Goal: Find specific page/section: Find specific page/section

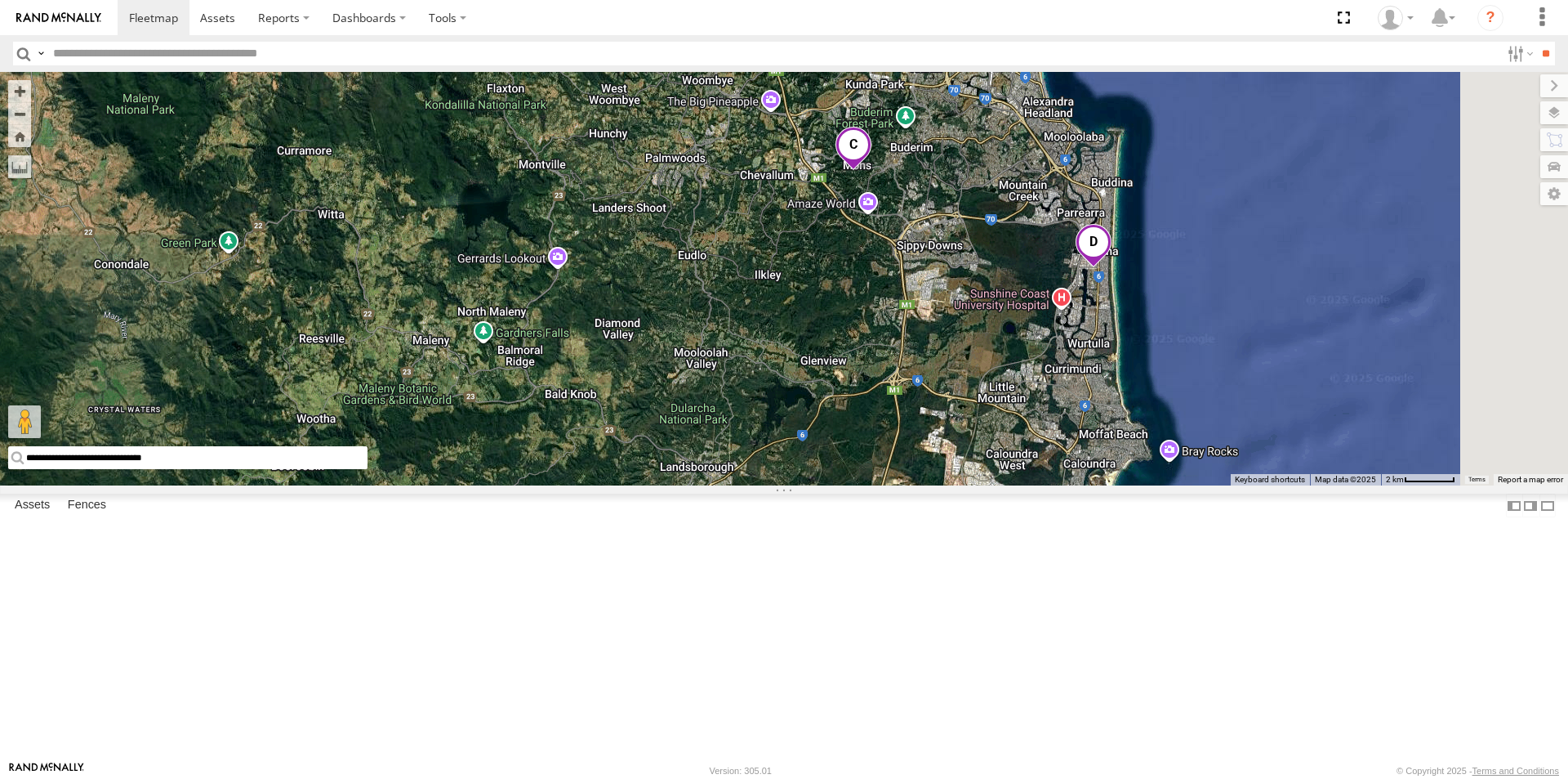
drag, startPoint x: 1245, startPoint y: 128, endPoint x: 1016, endPoint y: 452, distance: 396.8
click at [1016, 452] on div "Delivery Truck" at bounding box center [784, 279] width 1568 height 414
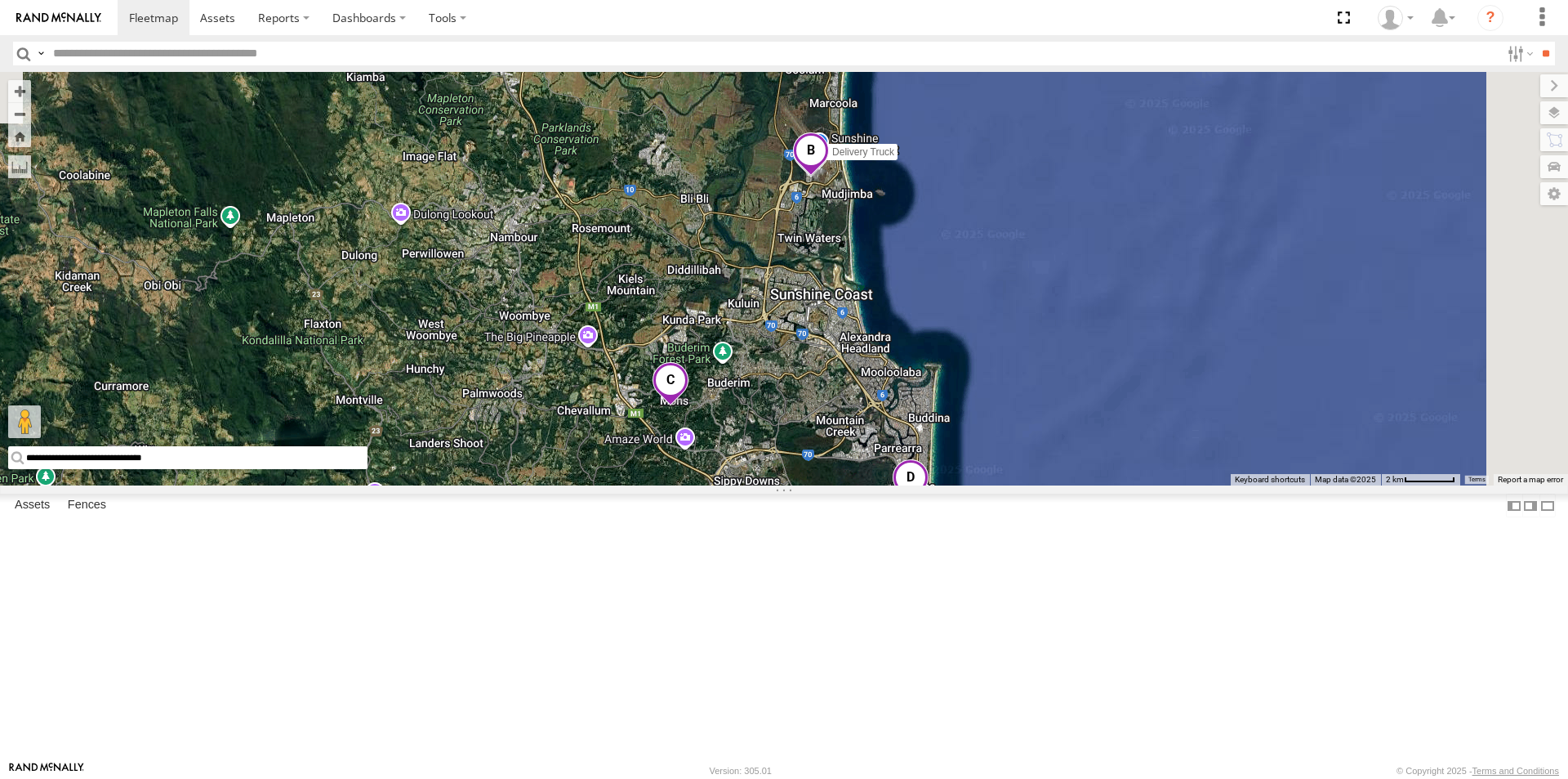
drag, startPoint x: 1166, startPoint y: 262, endPoint x: 1000, endPoint y: 455, distance: 254.6
click at [1000, 455] on div "Delivery Truck" at bounding box center [784, 279] width 1568 height 414
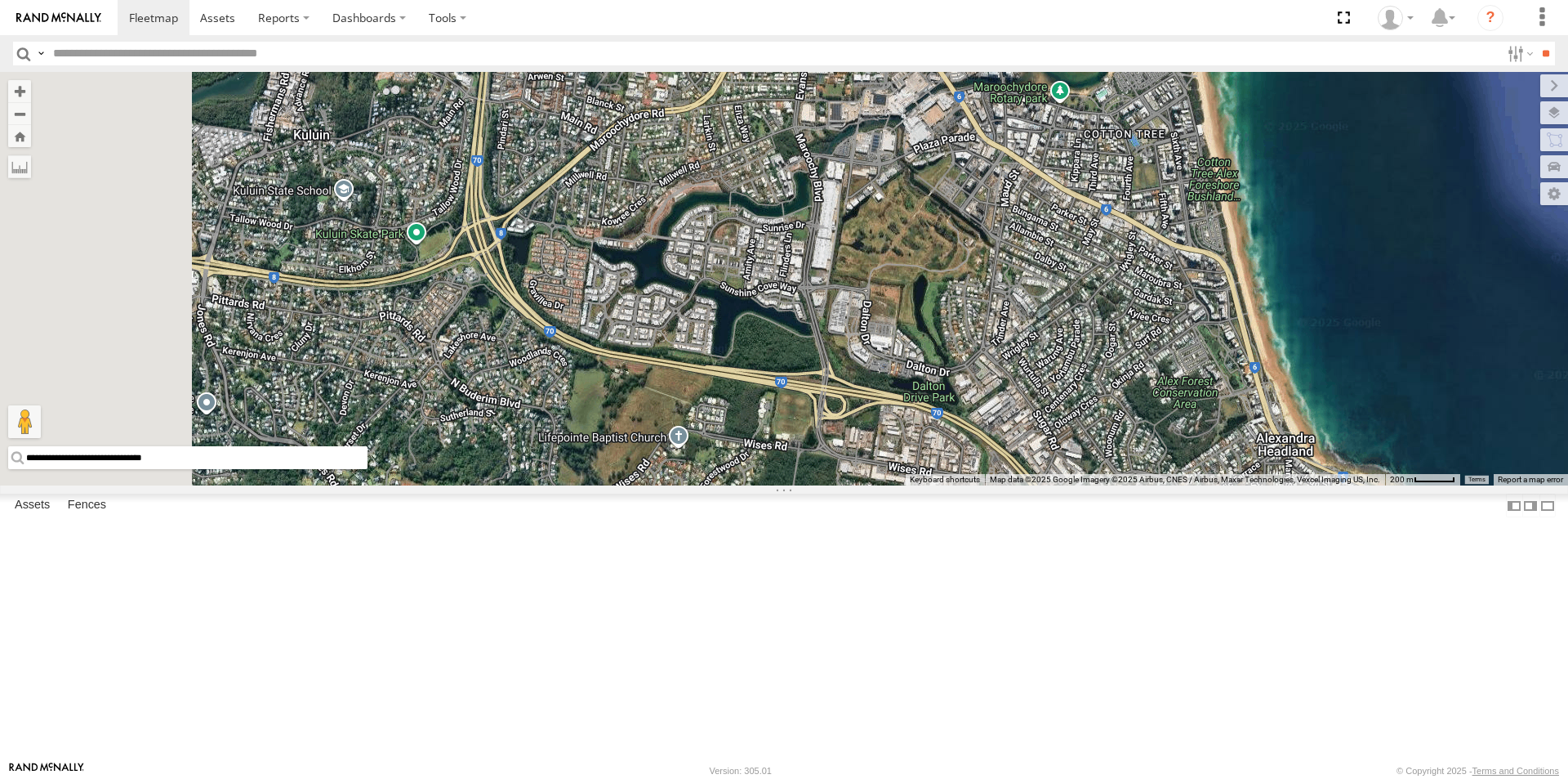
drag, startPoint x: 808, startPoint y: 362, endPoint x: 950, endPoint y: 649, distance: 320.2
click at [950, 485] on div "Delivery Truck cruise" at bounding box center [784, 279] width 1568 height 414
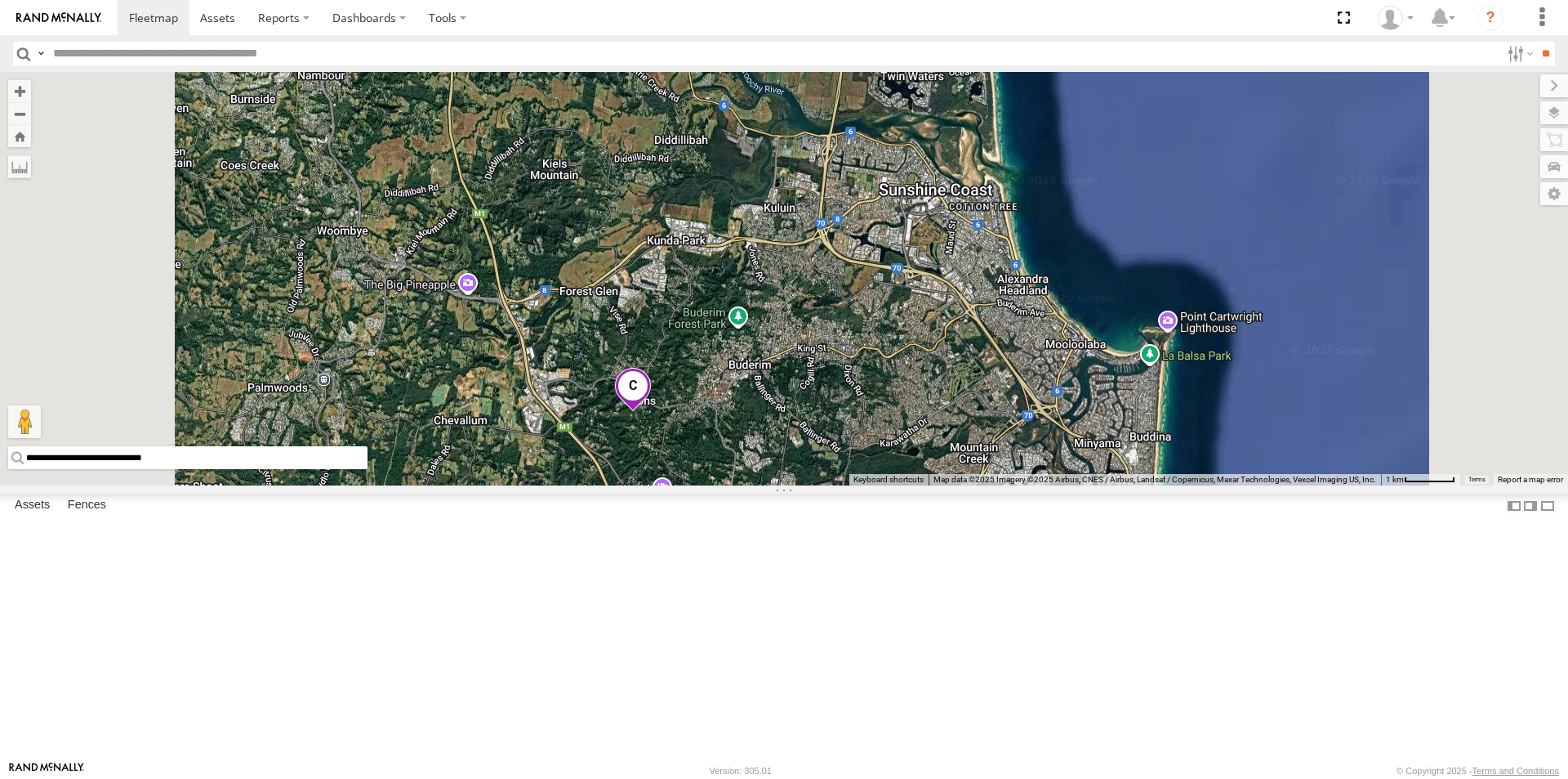
drag, startPoint x: 1005, startPoint y: 652, endPoint x: 1042, endPoint y: 460, distance: 195.5
click at [1042, 460] on div "Delivery Truck cruise" at bounding box center [784, 279] width 1568 height 414
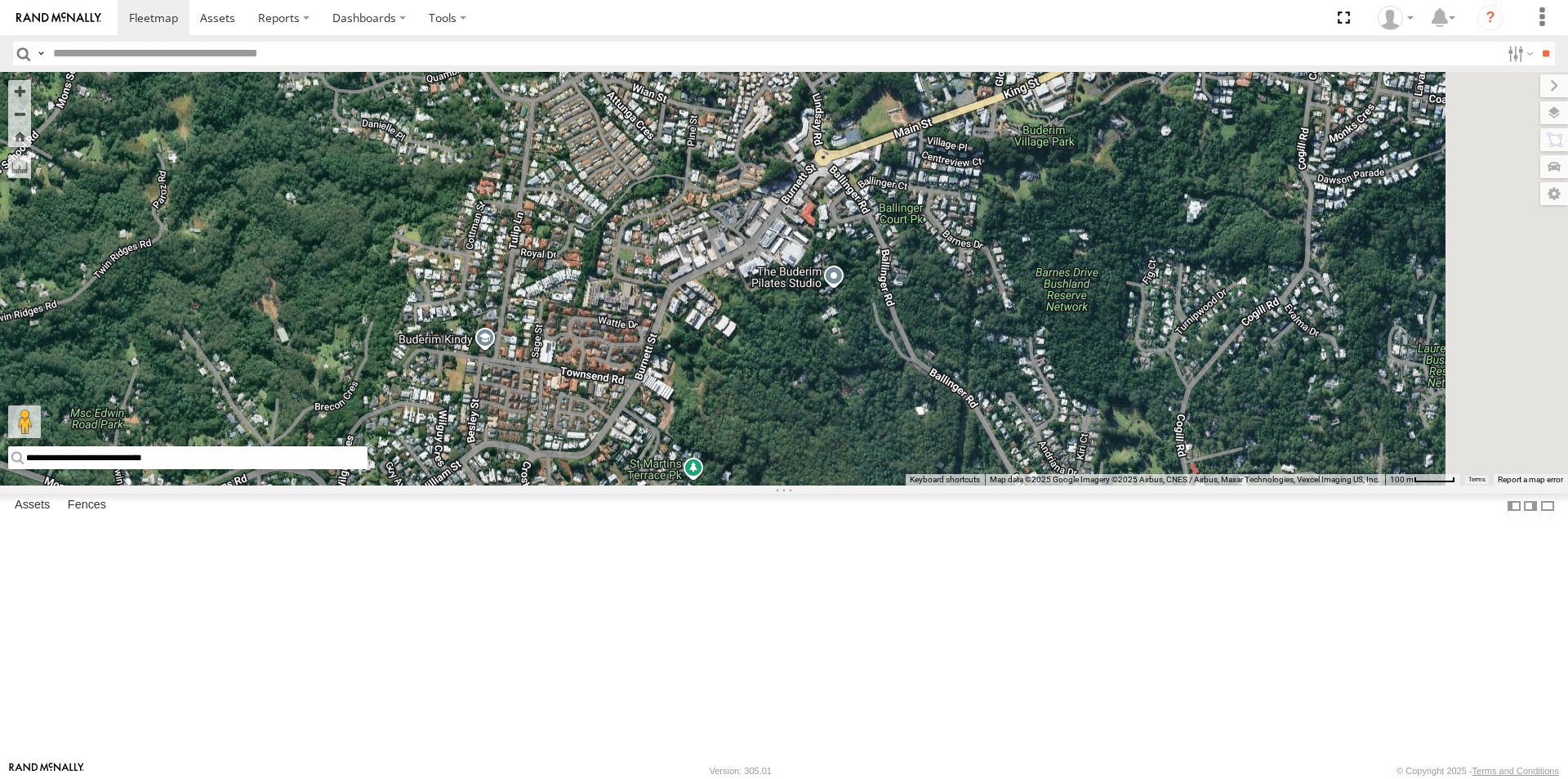
drag, startPoint x: 1139, startPoint y: 282, endPoint x: 1000, endPoint y: 475, distance: 237.8
click at [1000, 475] on div "Delivery Truck cruise" at bounding box center [784, 279] width 1568 height 414
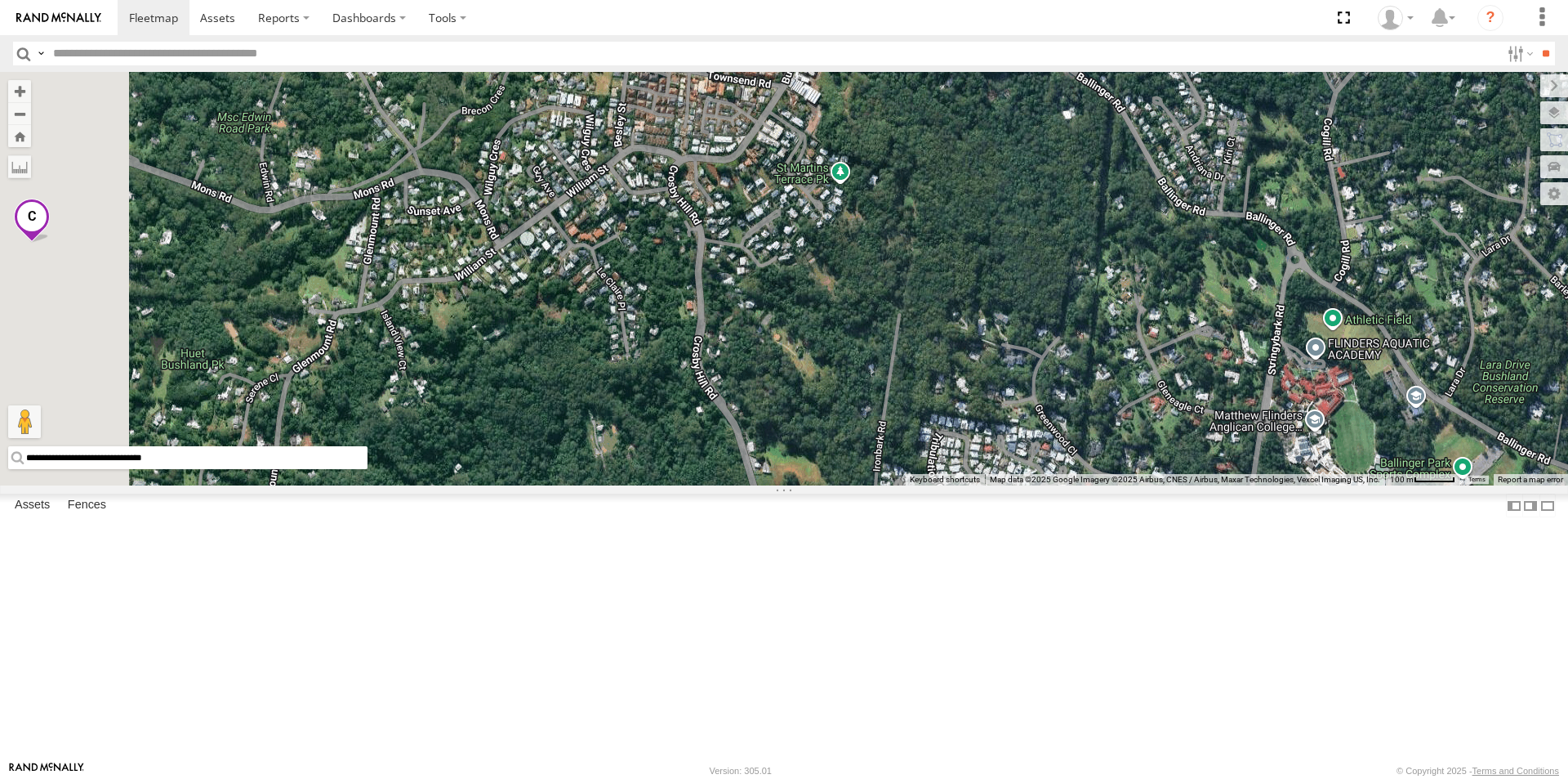
drag, startPoint x: 946, startPoint y: 610, endPoint x: 1233, endPoint y: 319, distance: 408.7
click at [1219, 304] on div "Delivery Truck cruise" at bounding box center [784, 279] width 1568 height 414
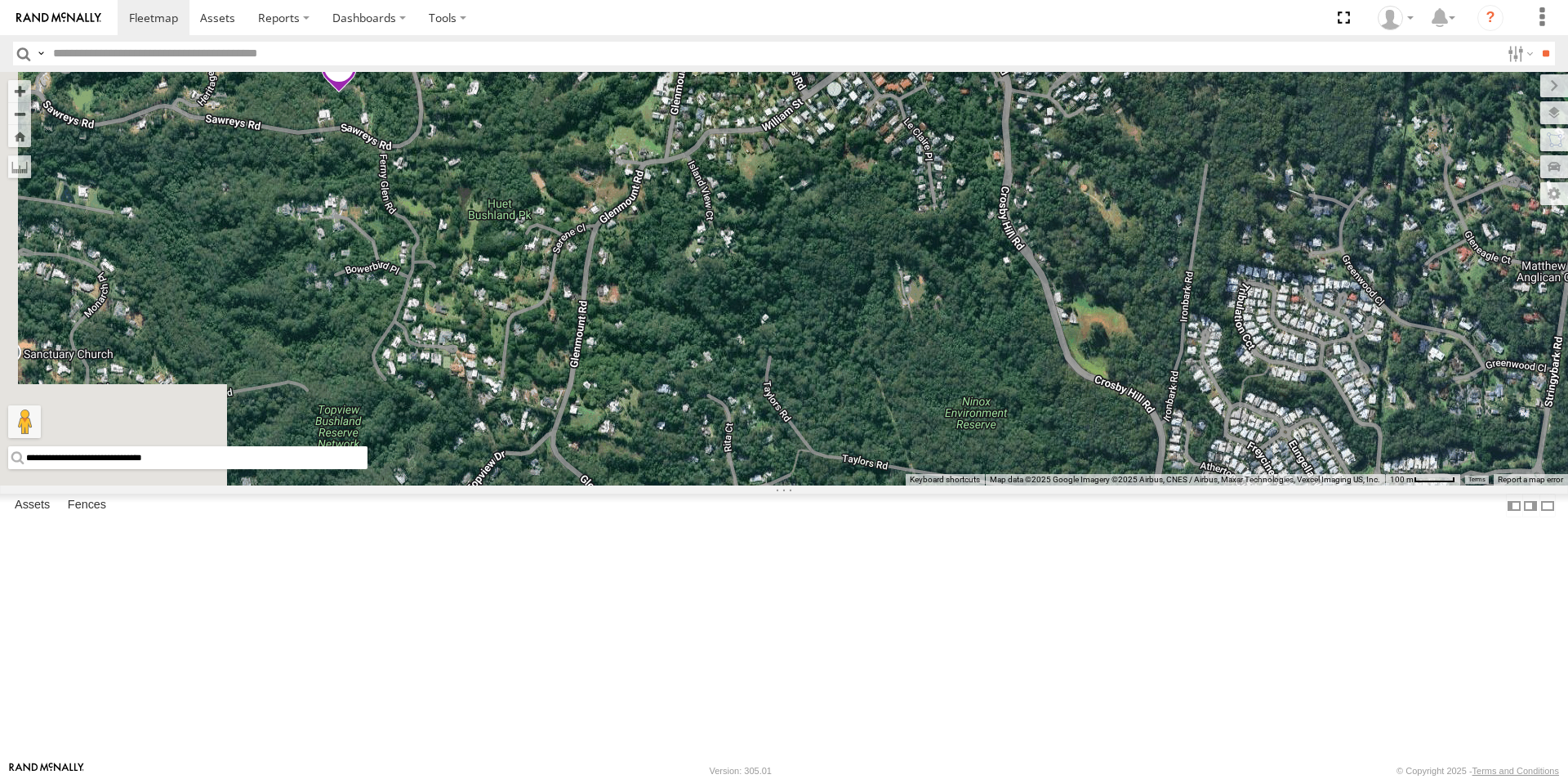
drag, startPoint x: 822, startPoint y: 526, endPoint x: 945, endPoint y: 378, distance: 192.4
click at [945, 378] on div "Delivery Truck cruise" at bounding box center [784, 279] width 1568 height 414
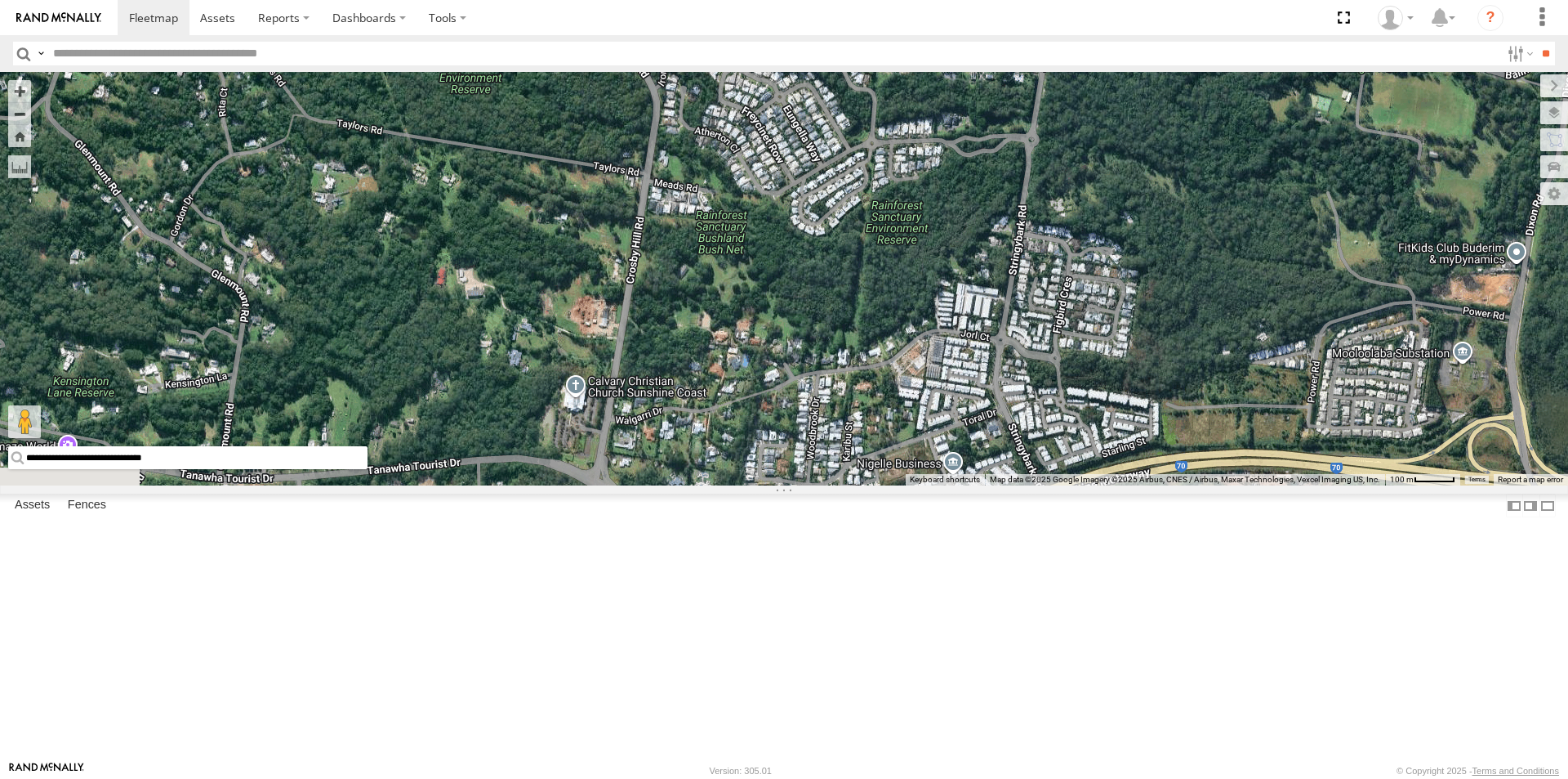
drag, startPoint x: 1161, startPoint y: 367, endPoint x: 616, endPoint y: 42, distance: 634.5
click at [616, 42] on body at bounding box center [784, 390] width 1568 height 779
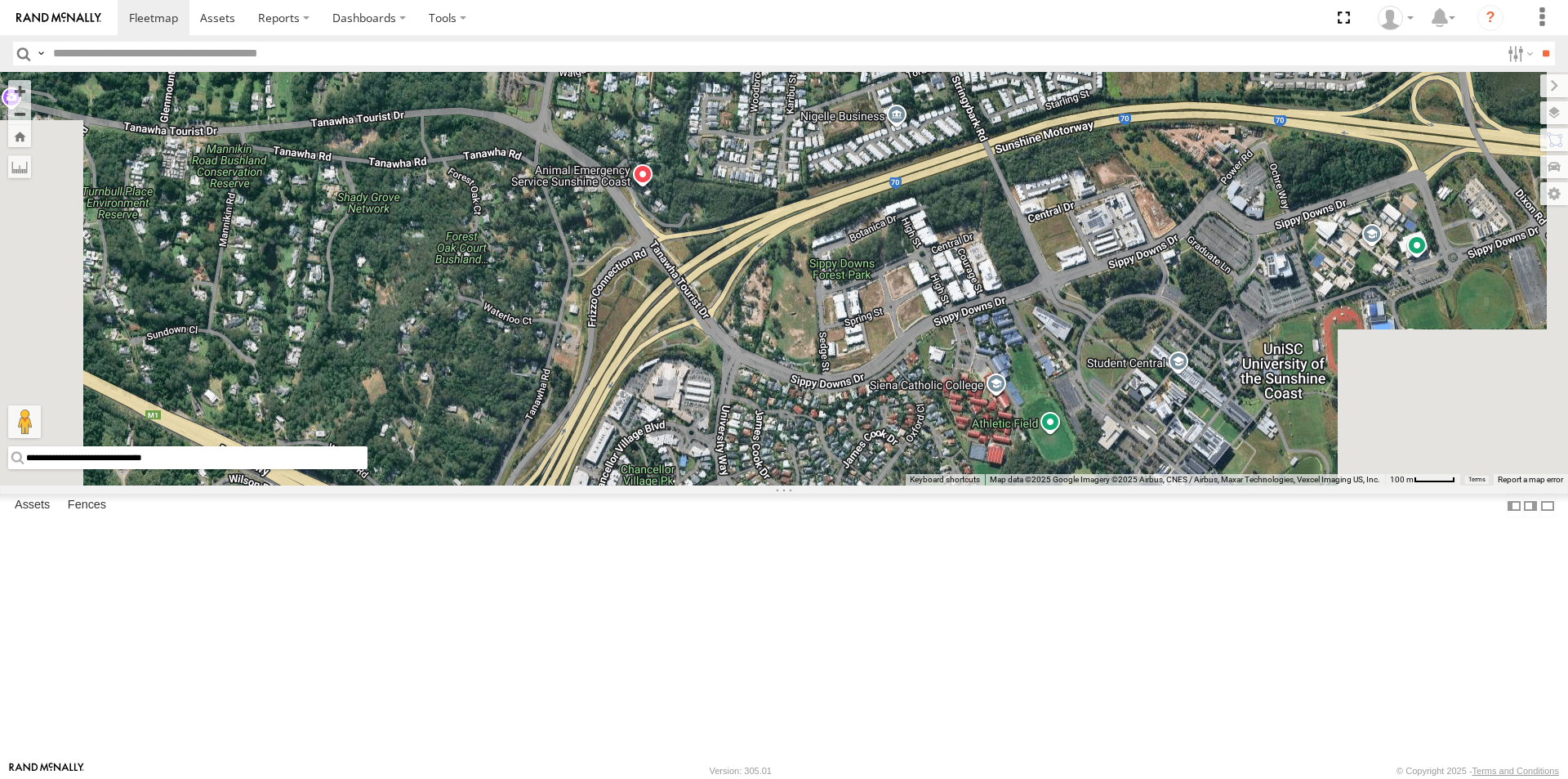
drag, startPoint x: 978, startPoint y: 622, endPoint x: 910, endPoint y: 304, distance: 325.2
click at [916, 284] on div "Delivery Truck cruise" at bounding box center [784, 279] width 1568 height 414
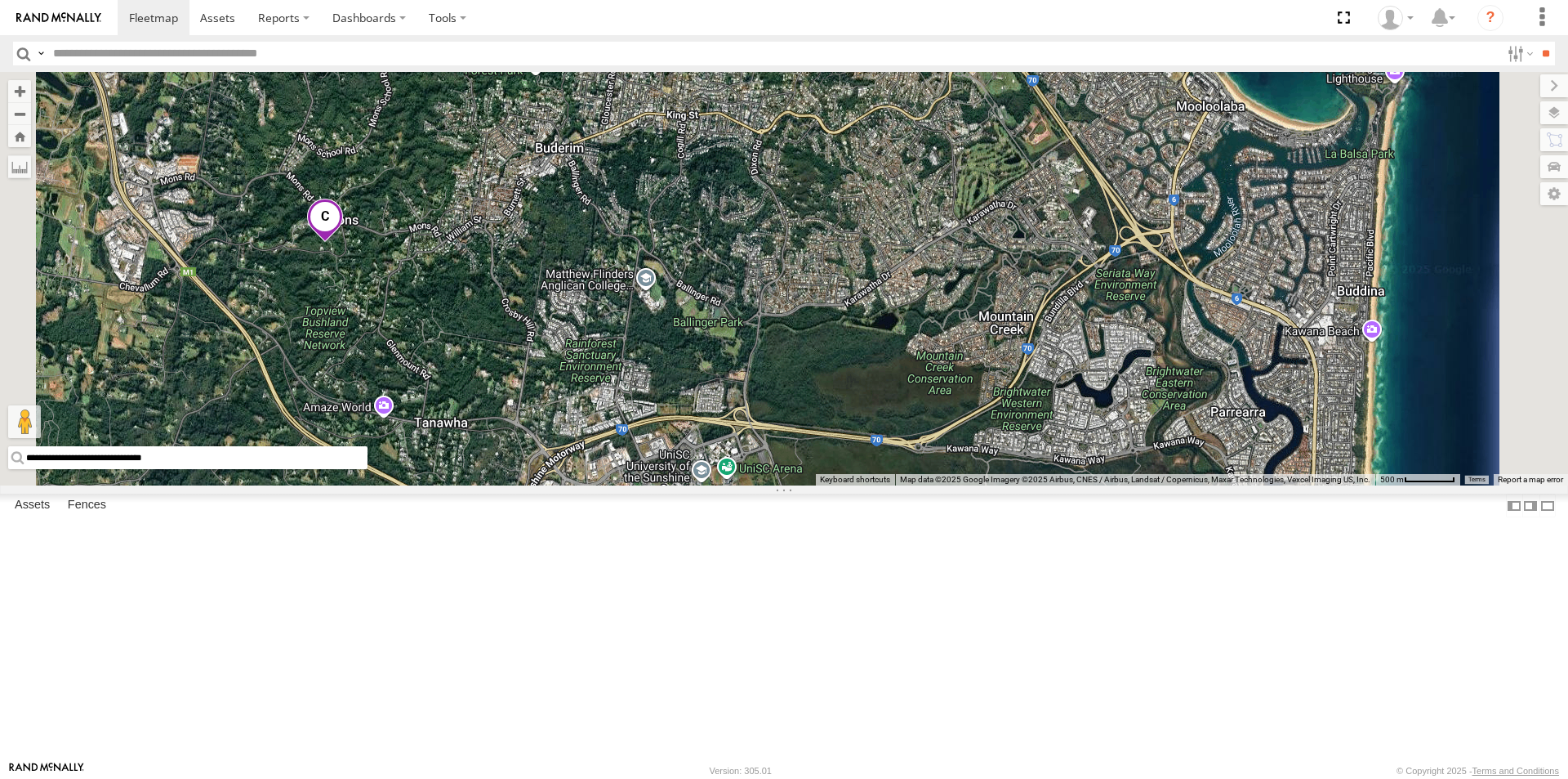
drag, startPoint x: 1035, startPoint y: 254, endPoint x: 1130, endPoint y: 580, distance: 339.6
click at [1130, 485] on div "Delivery Truck cruise" at bounding box center [784, 279] width 1568 height 414
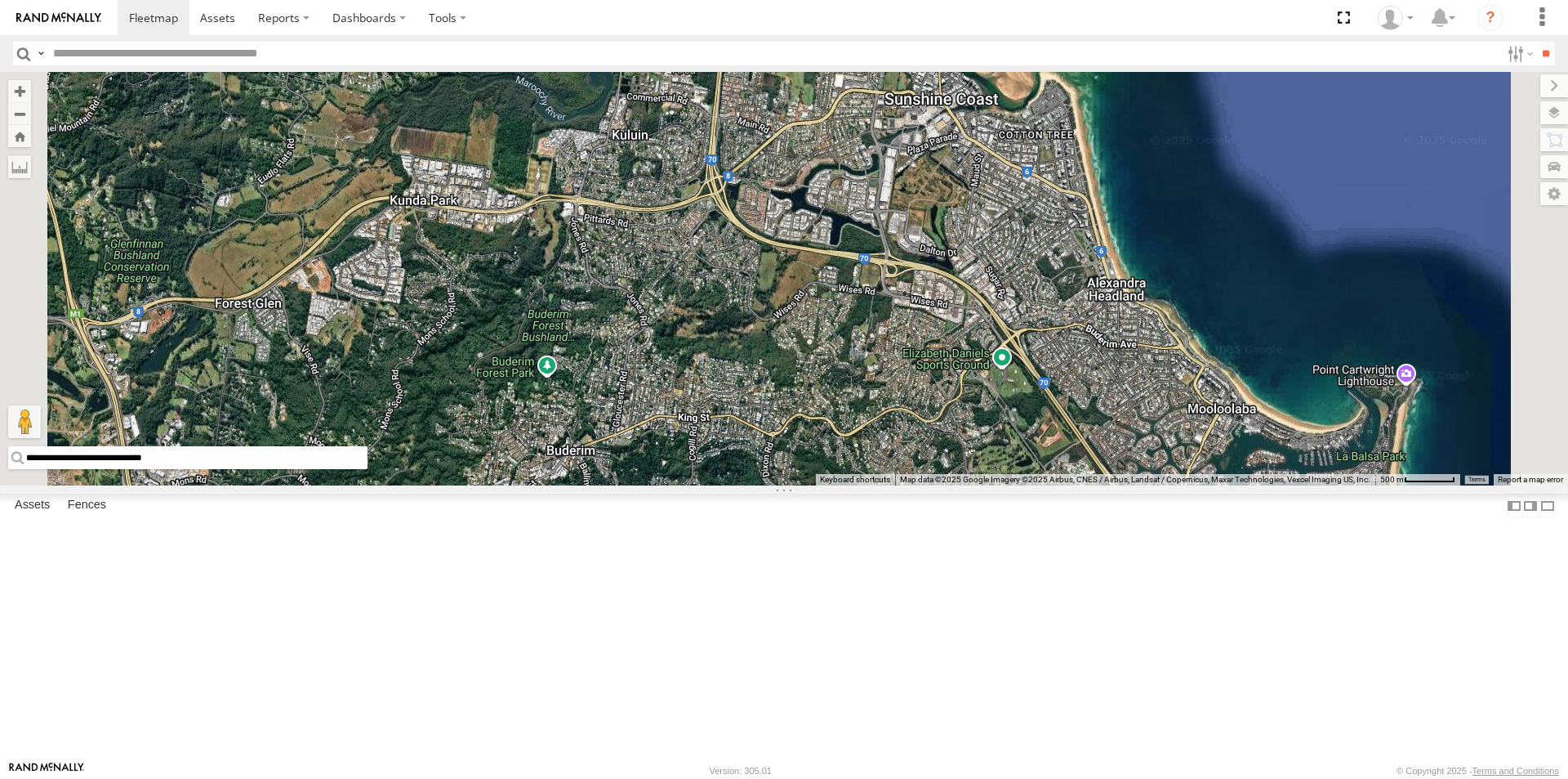
drag, startPoint x: 1026, startPoint y: 350, endPoint x: 1025, endPoint y: 613, distance: 263.0
click at [1029, 485] on div "Delivery Truck cruise" at bounding box center [784, 279] width 1568 height 414
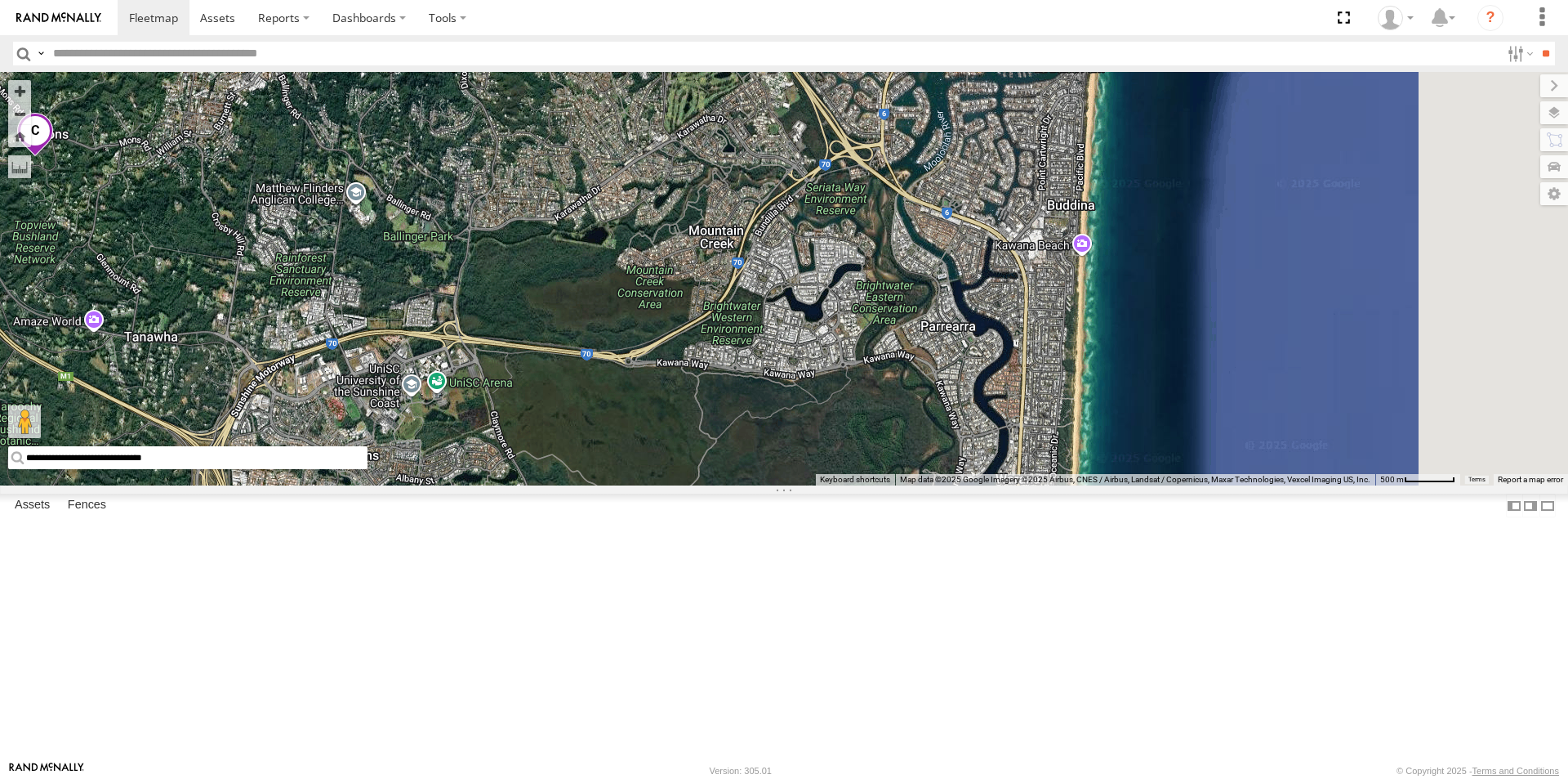
drag, startPoint x: 1123, startPoint y: 730, endPoint x: 672, endPoint y: 447, distance: 532.4
click at [672, 446] on div "Delivery Truck cruise" at bounding box center [784, 279] width 1568 height 414
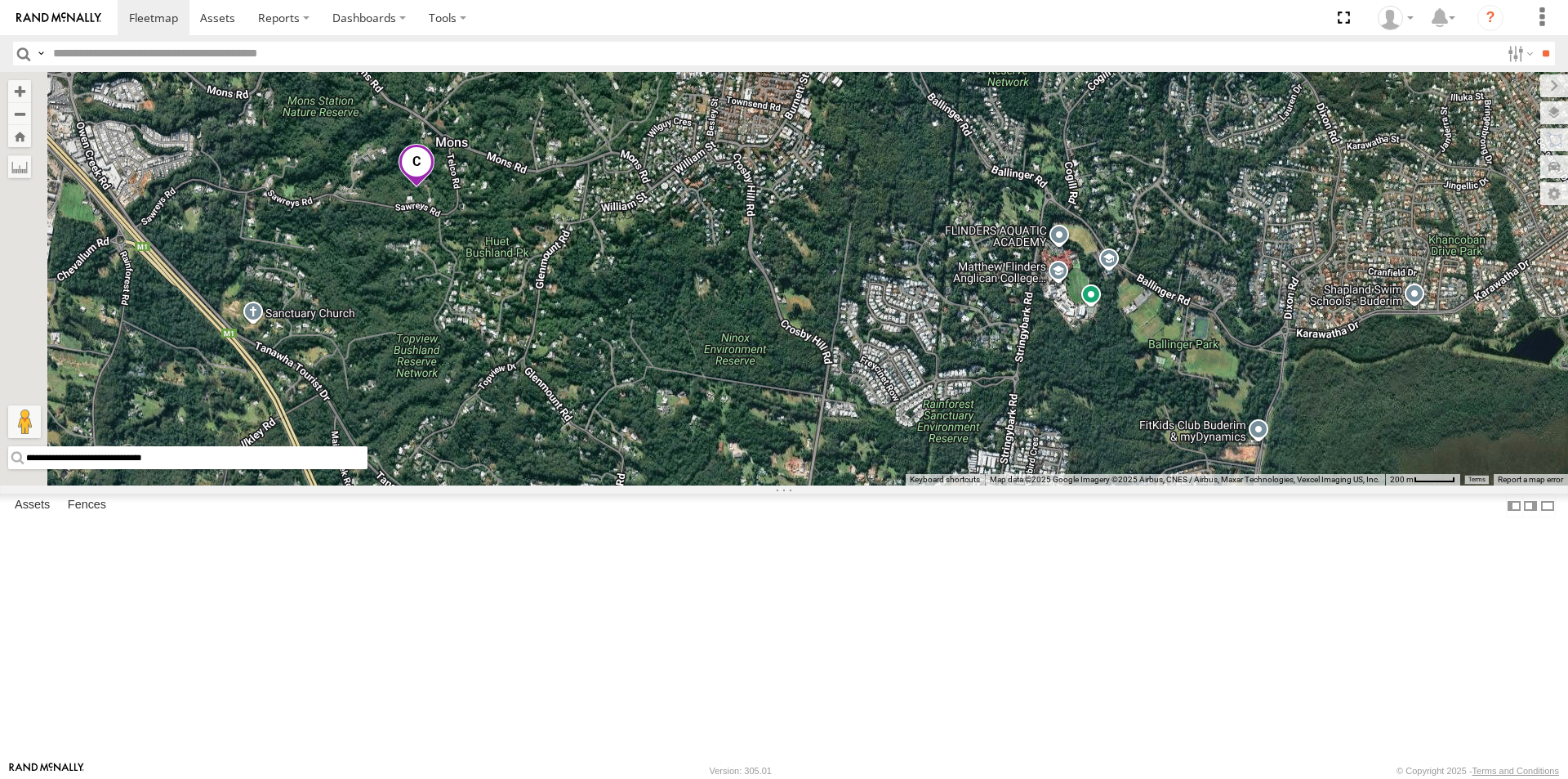
drag, startPoint x: 468, startPoint y: 357, endPoint x: 698, endPoint y: 357, distance: 230.0
click at [698, 357] on div "Delivery Truck cruise" at bounding box center [784, 279] width 1568 height 414
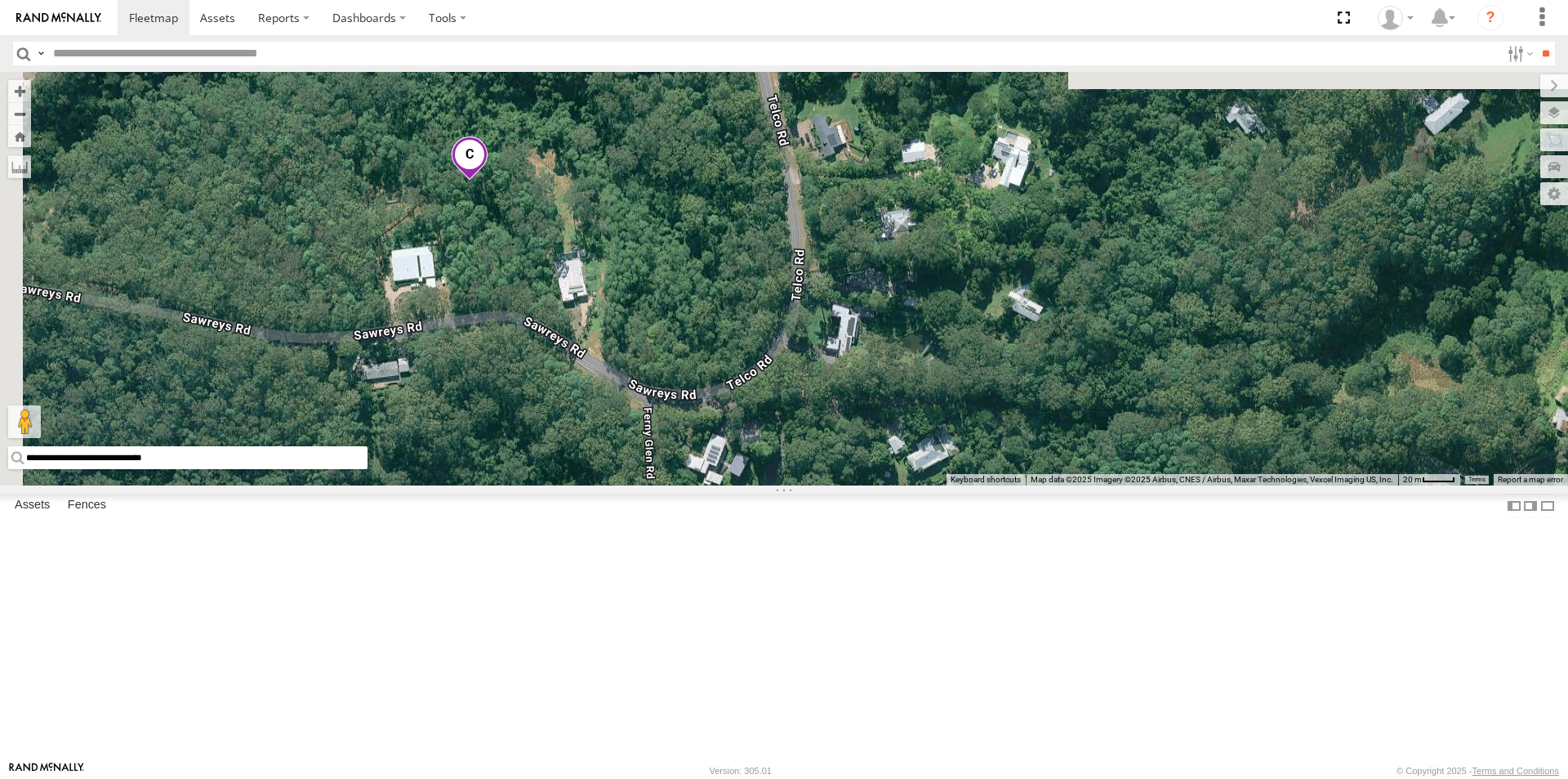
drag, startPoint x: 535, startPoint y: 212, endPoint x: 745, endPoint y: 550, distance: 397.9
click at [745, 485] on div "Delivery Truck cruise" at bounding box center [784, 279] width 1568 height 414
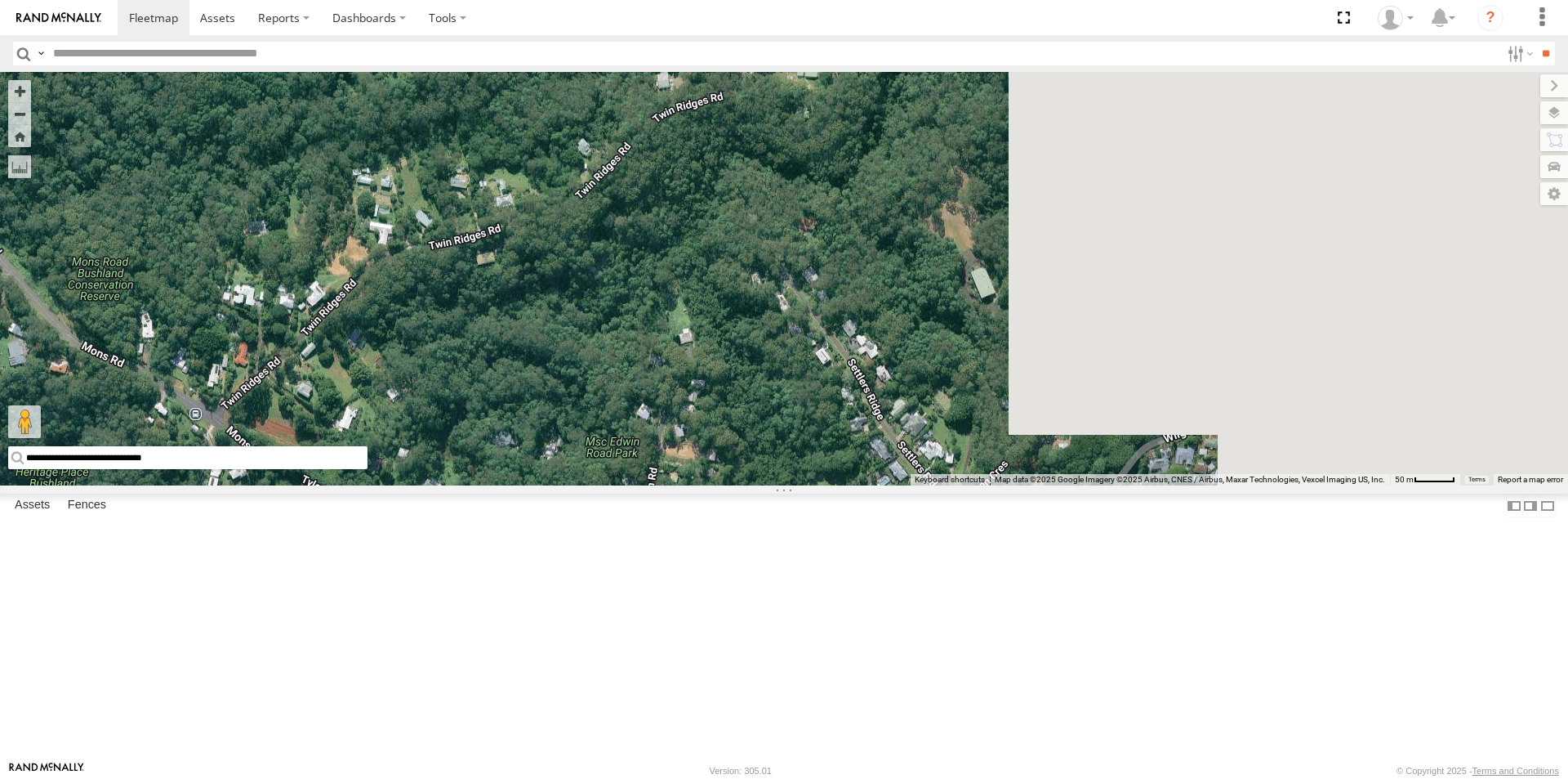
drag, startPoint x: 1256, startPoint y: 346, endPoint x: 650, endPoint y: 690, distance: 696.8
click at [652, 485] on div "Delivery Truck cruise" at bounding box center [784, 279] width 1568 height 414
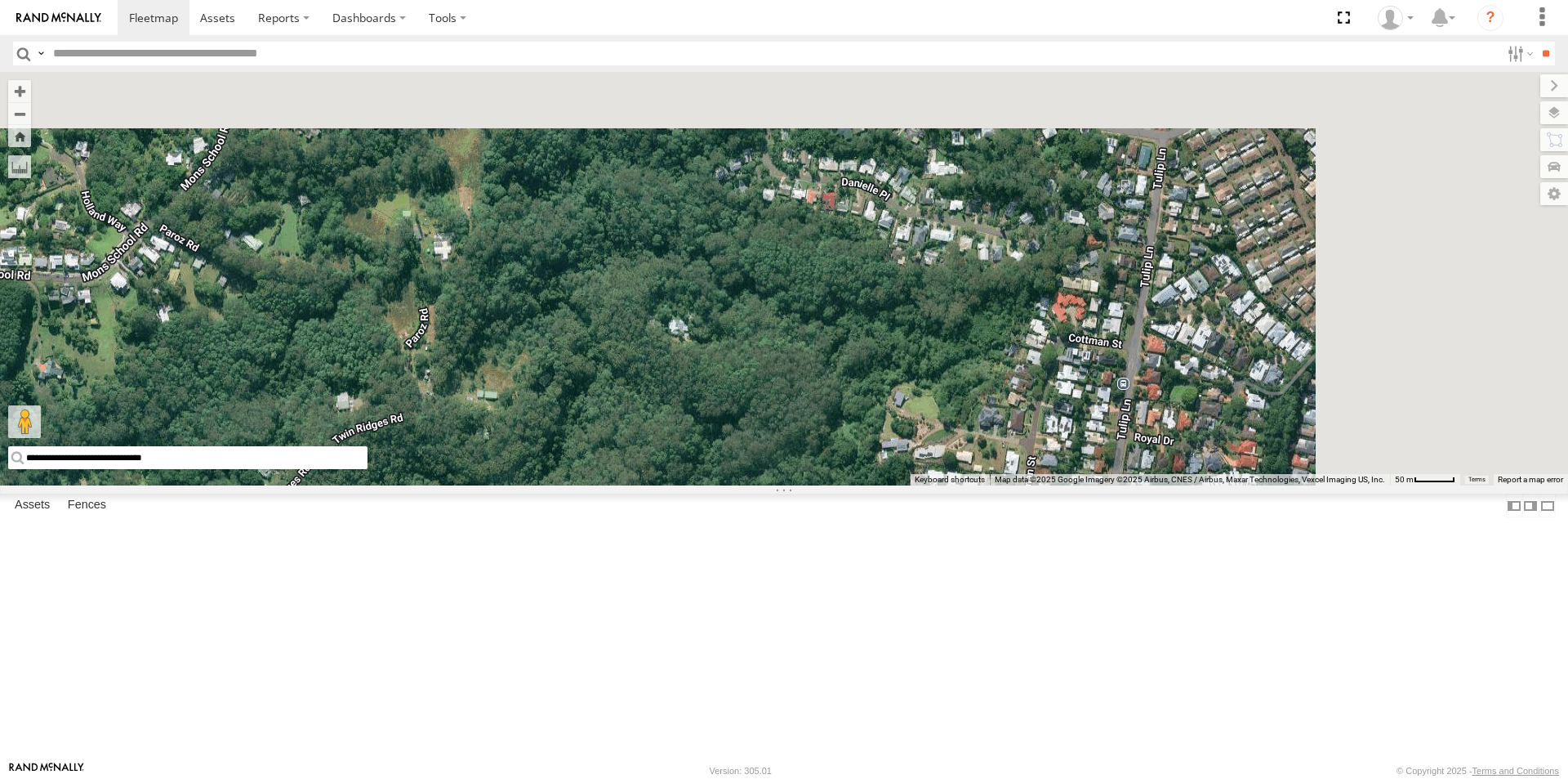
drag, startPoint x: 976, startPoint y: 489, endPoint x: 647, endPoint y: 784, distance: 441.9
click at [647, 778] on html at bounding box center [784, 390] width 1568 height 779
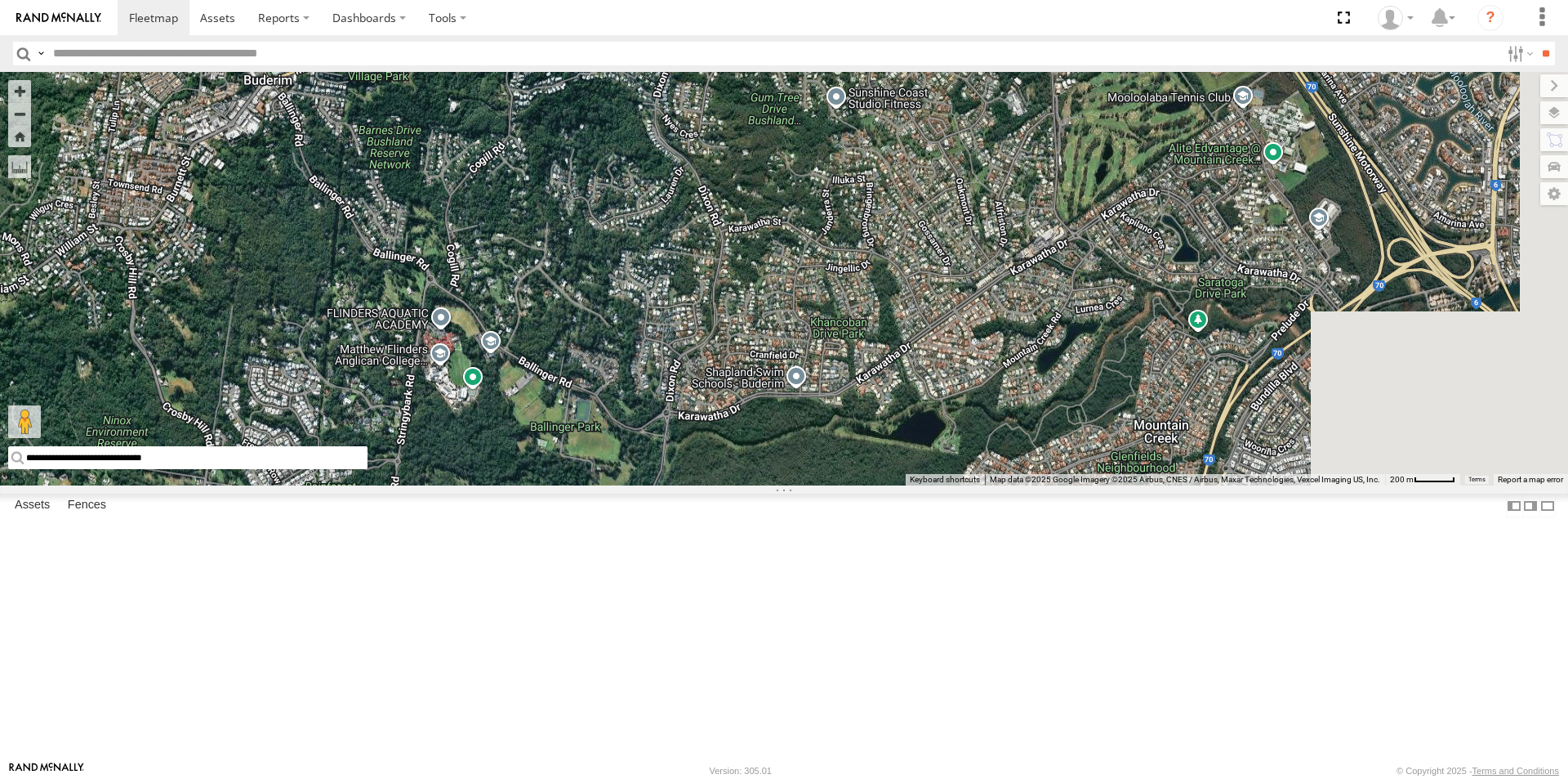
drag, startPoint x: 998, startPoint y: 659, endPoint x: 420, endPoint y: 260, distance: 702.3
click at [420, 260] on div "Delivery Truck cruise" at bounding box center [784, 279] width 1568 height 414
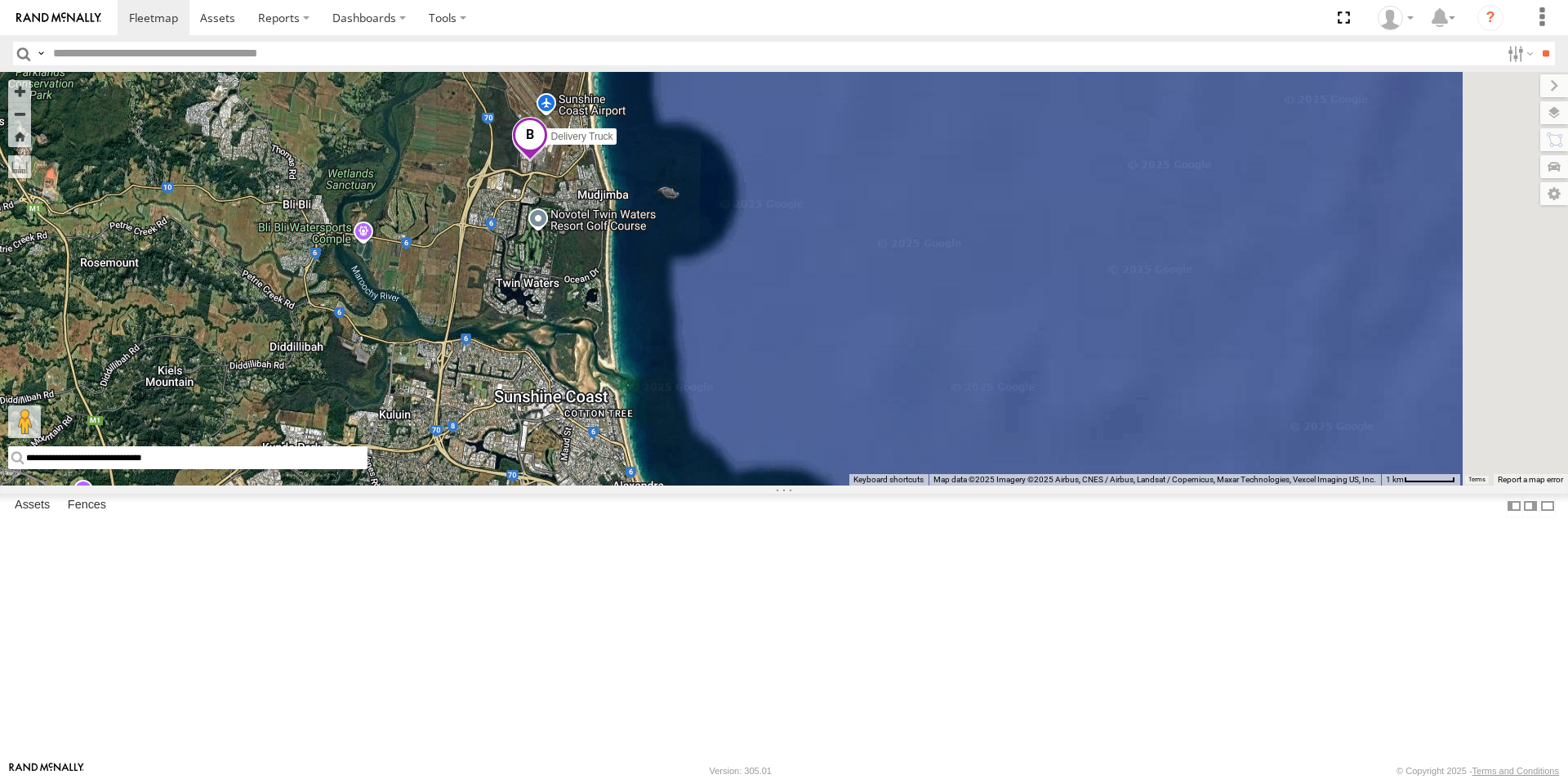
drag, startPoint x: 608, startPoint y: 214, endPoint x: 699, endPoint y: 423, distance: 228.0
click at [693, 423] on div "Delivery Truck cruise" at bounding box center [784, 279] width 1568 height 414
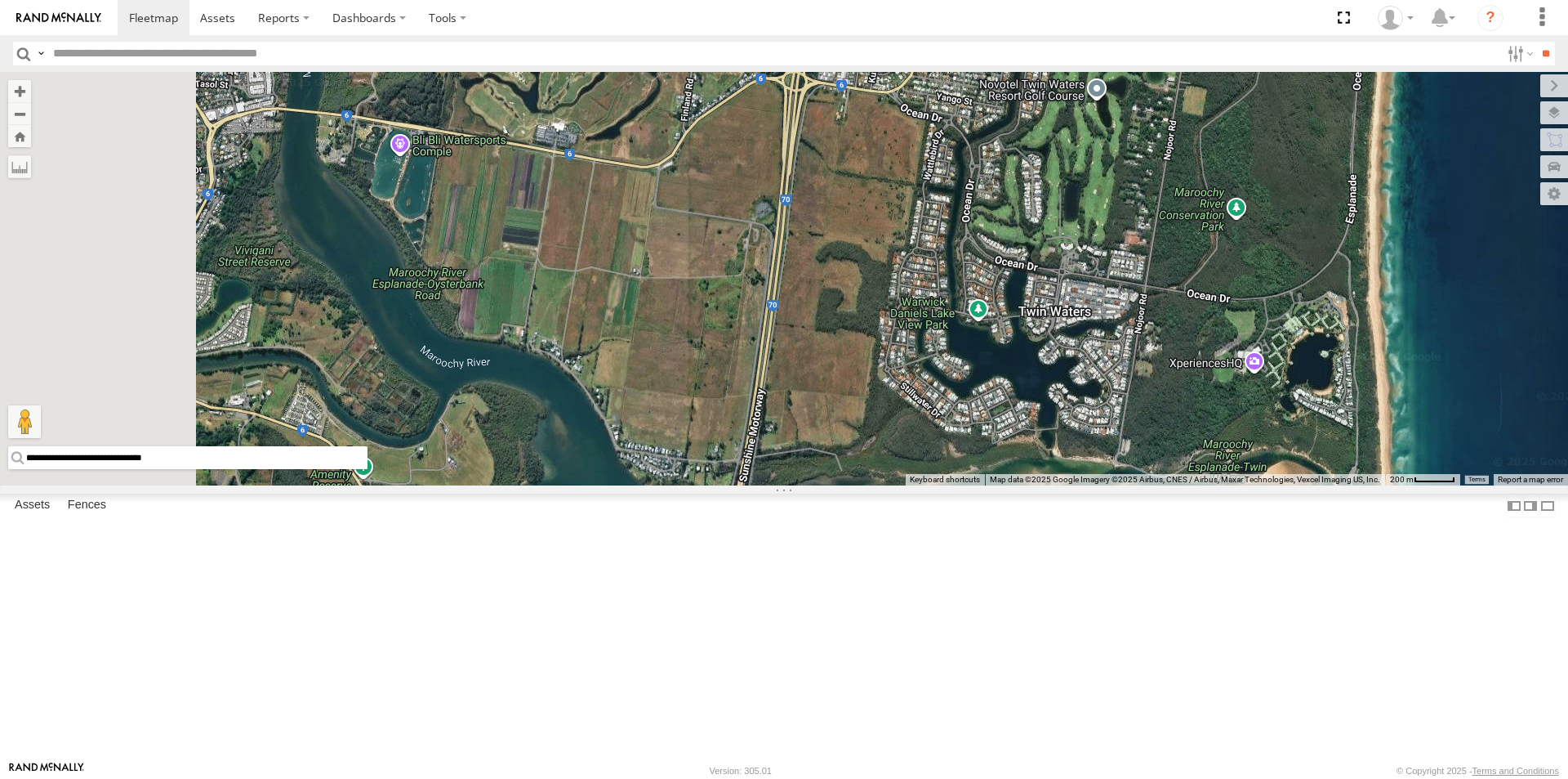
drag, startPoint x: 498, startPoint y: 442, endPoint x: 947, endPoint y: 289, distance: 474.4
click at [947, 289] on div "Delivery Truck cruise" at bounding box center [784, 279] width 1568 height 414
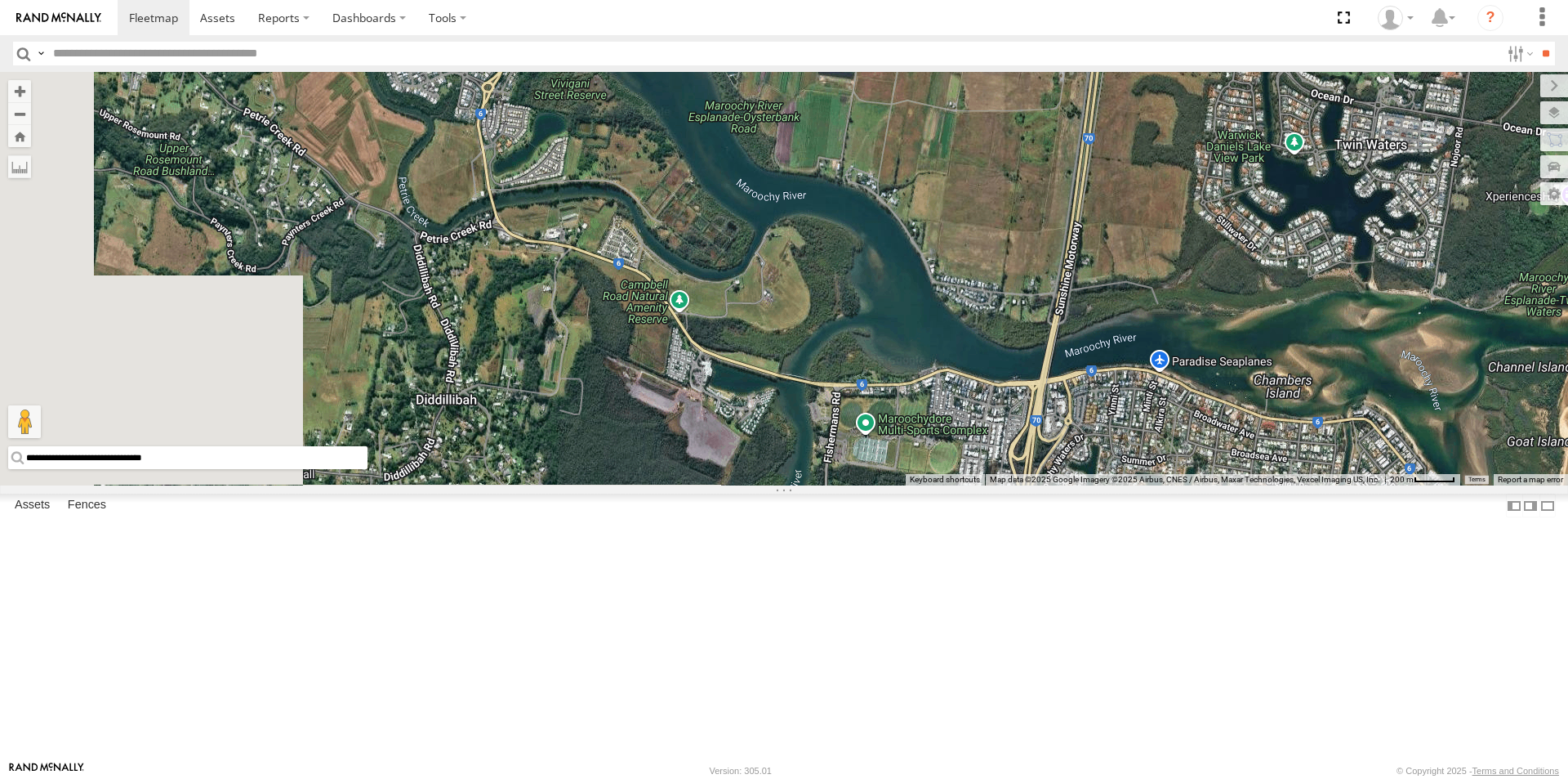
drag, startPoint x: 612, startPoint y: 477, endPoint x: 930, endPoint y: 306, distance: 361.1
click at [930, 306] on div "Delivery Truck cruise" at bounding box center [784, 279] width 1568 height 414
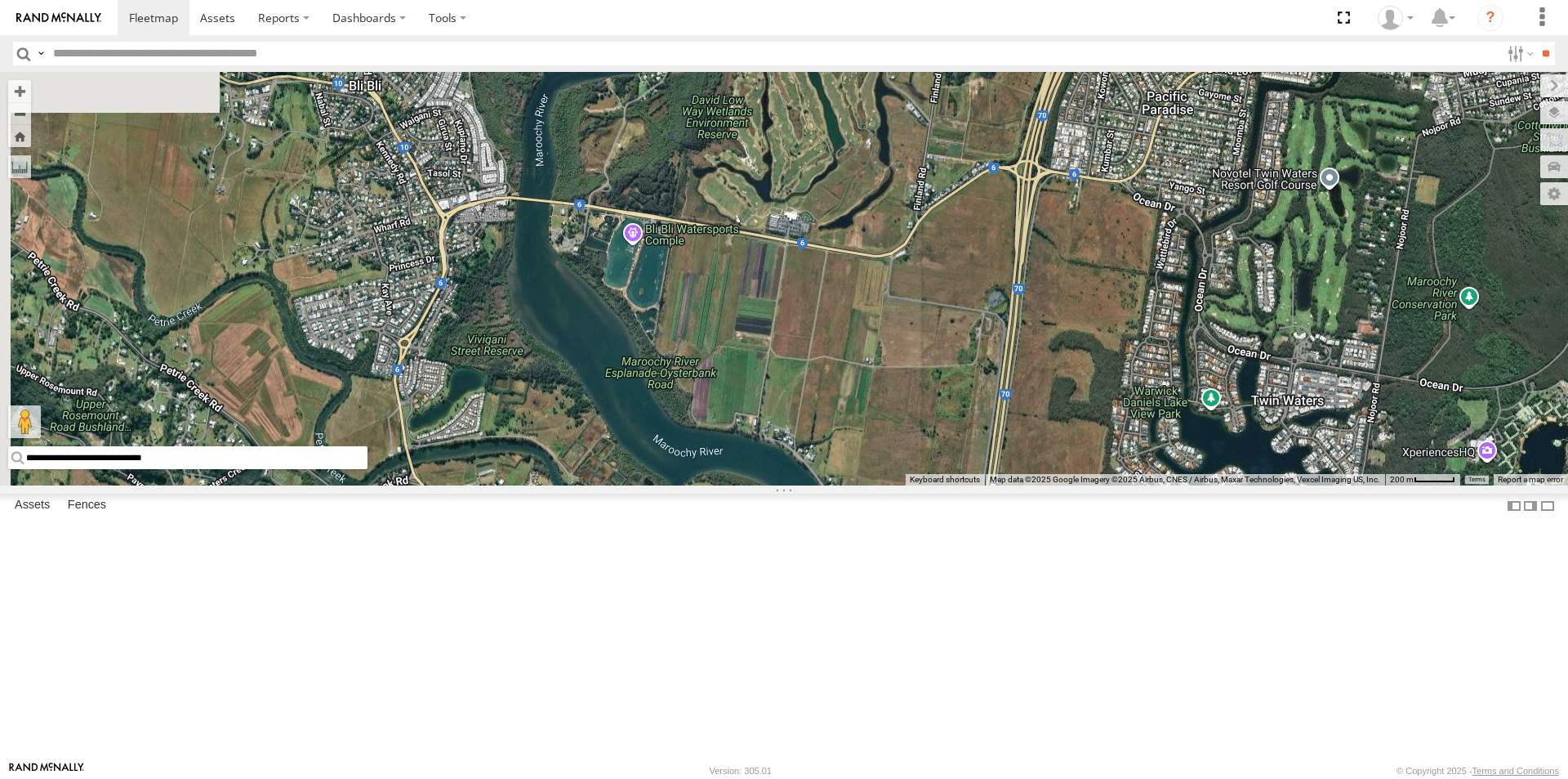
drag, startPoint x: 561, startPoint y: 374, endPoint x: 947, endPoint y: 408, distance: 387.5
click at [947, 408] on div "Delivery Truck cruise" at bounding box center [784, 279] width 1568 height 414
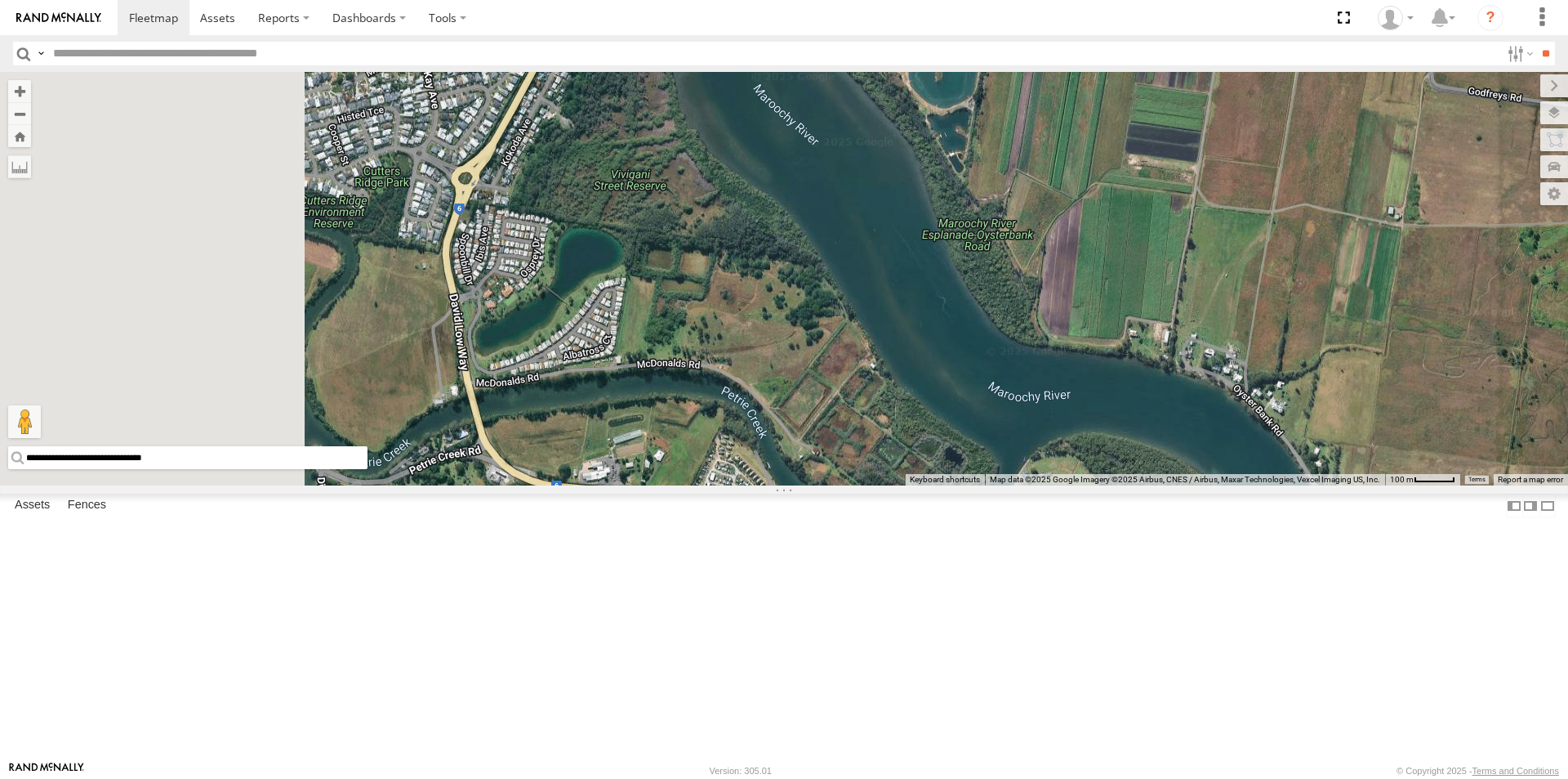
drag, startPoint x: 592, startPoint y: 389, endPoint x: 851, endPoint y: 165, distance: 342.4
click at [851, 165] on div "Delivery Truck cruise" at bounding box center [784, 279] width 1568 height 414
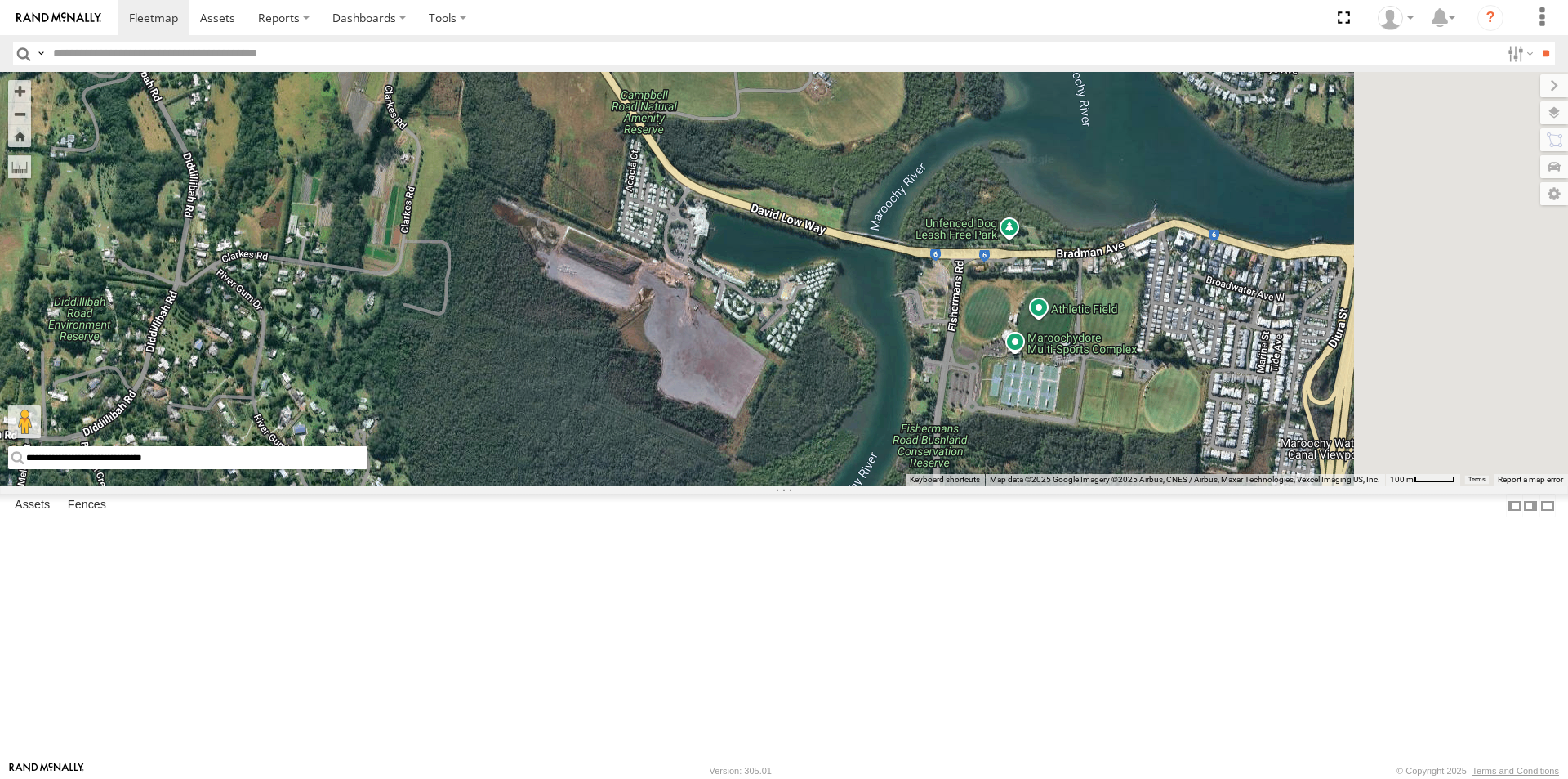
drag, startPoint x: 759, startPoint y: 443, endPoint x: 518, endPoint y: -60, distance: 557.8
click at [518, 0] on html at bounding box center [784, 390] width 1568 height 779
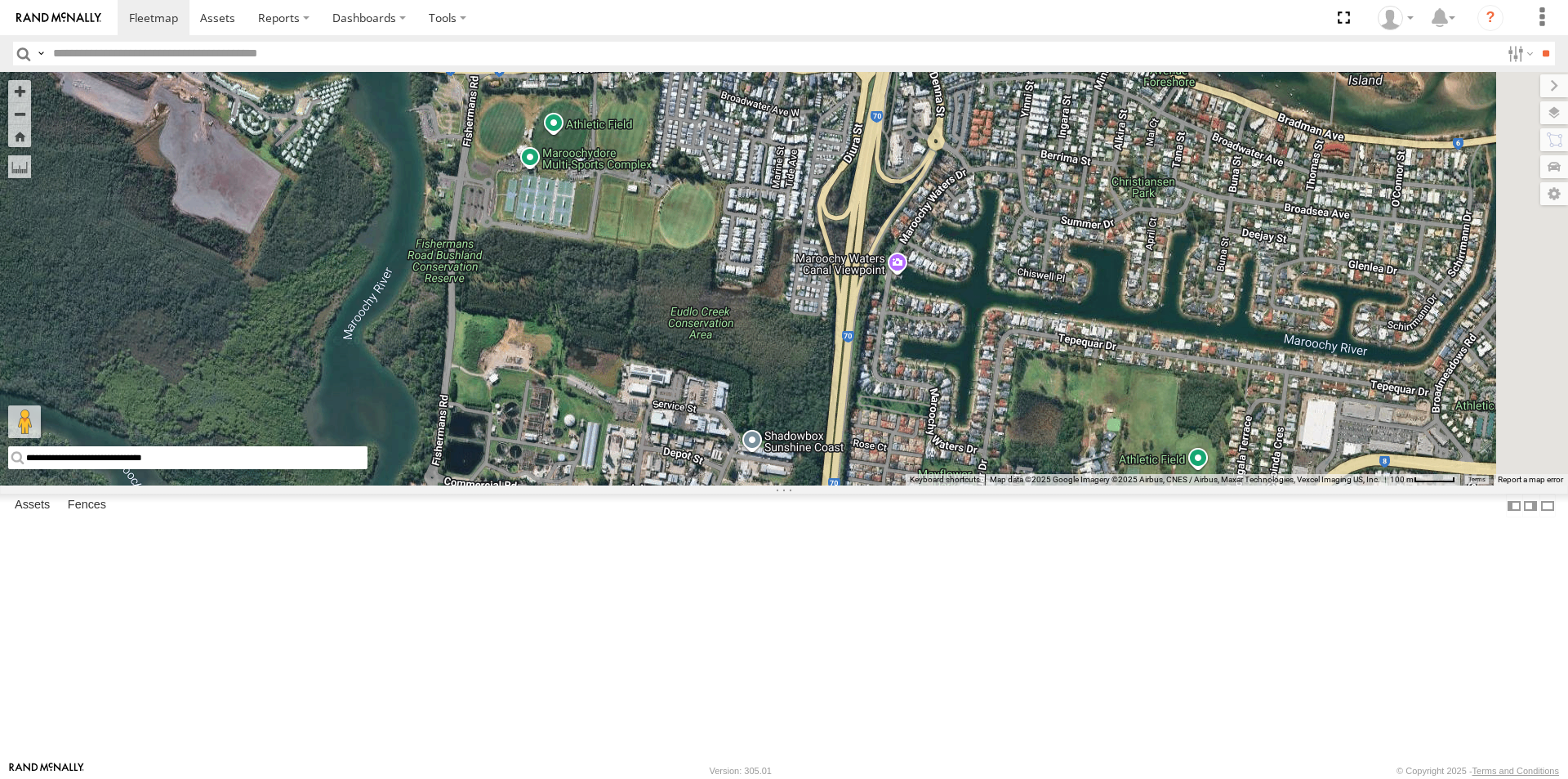
drag, startPoint x: 1093, startPoint y: 583, endPoint x: 608, endPoint y: 396, distance: 519.8
click at [608, 396] on div "Delivery Truck cruise" at bounding box center [784, 279] width 1568 height 414
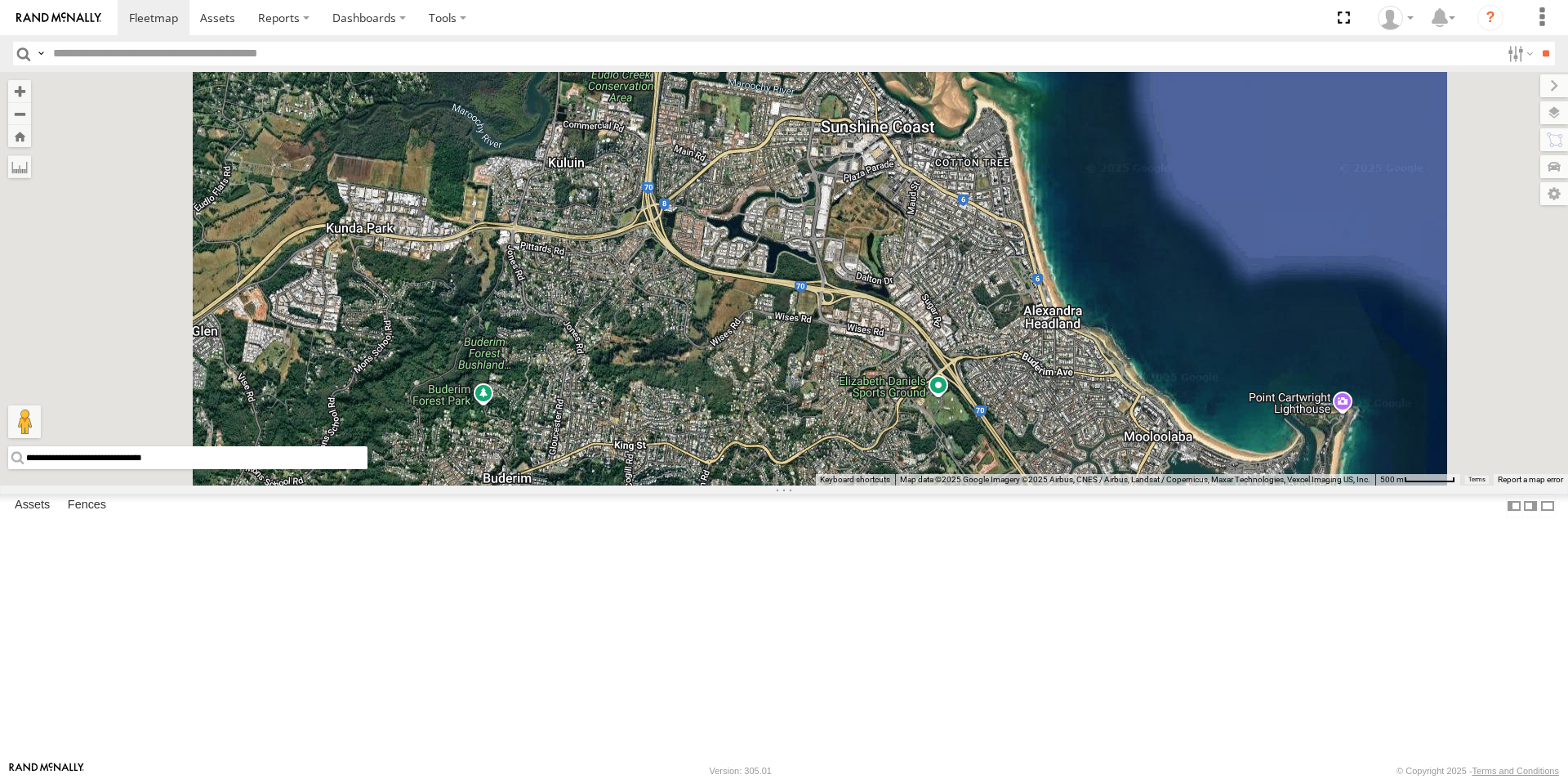
drag, startPoint x: 825, startPoint y: 644, endPoint x: 844, endPoint y: 337, distance: 307.6
click at [844, 337] on div "Delivery Truck cruise" at bounding box center [784, 279] width 1568 height 414
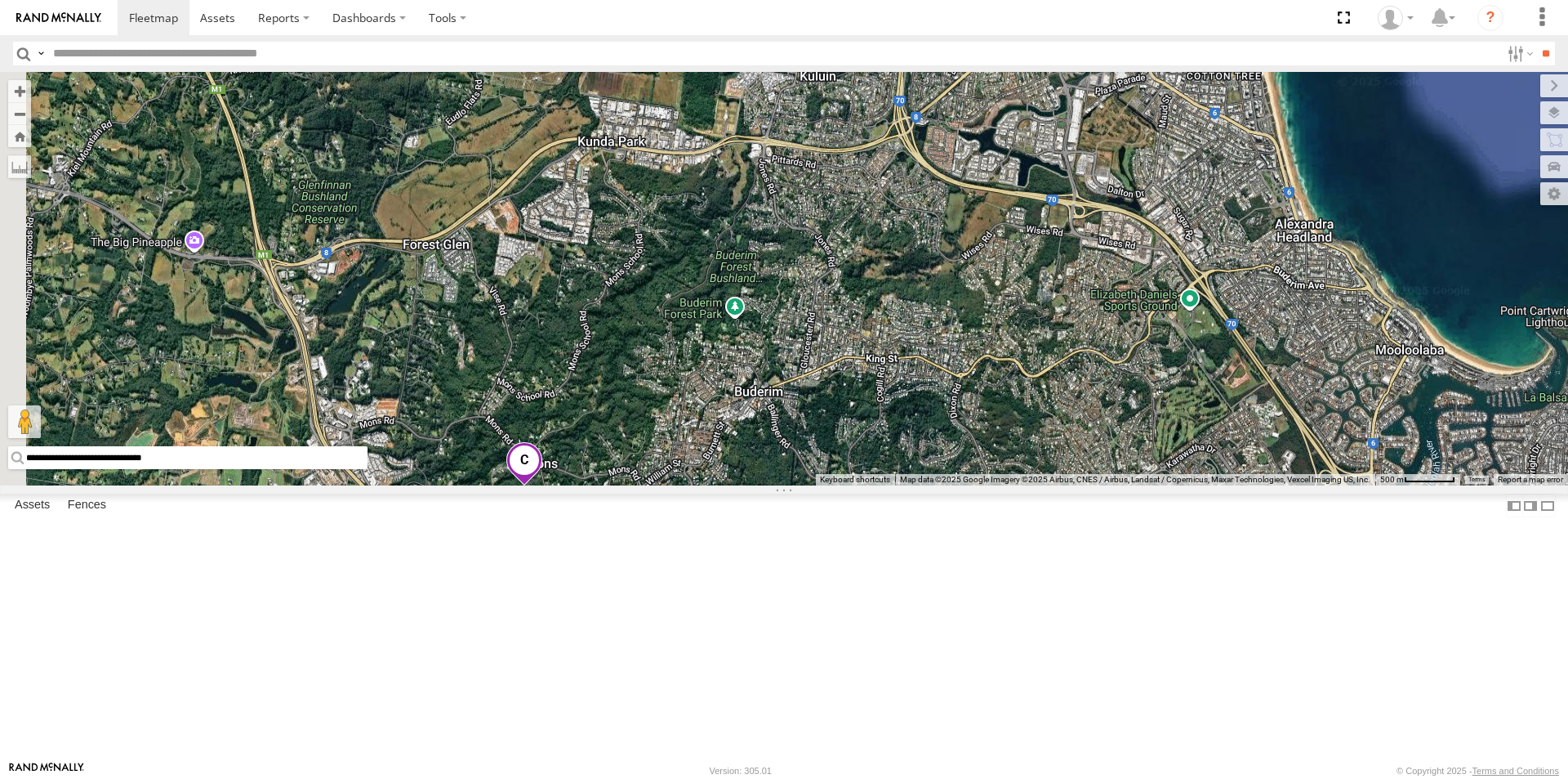
drag, startPoint x: 573, startPoint y: 560, endPoint x: 817, endPoint y: 491, distance: 253.6
click at [817, 485] on div "Delivery Truck cruise" at bounding box center [784, 279] width 1568 height 414
